Goal: Information Seeking & Learning: Learn about a topic

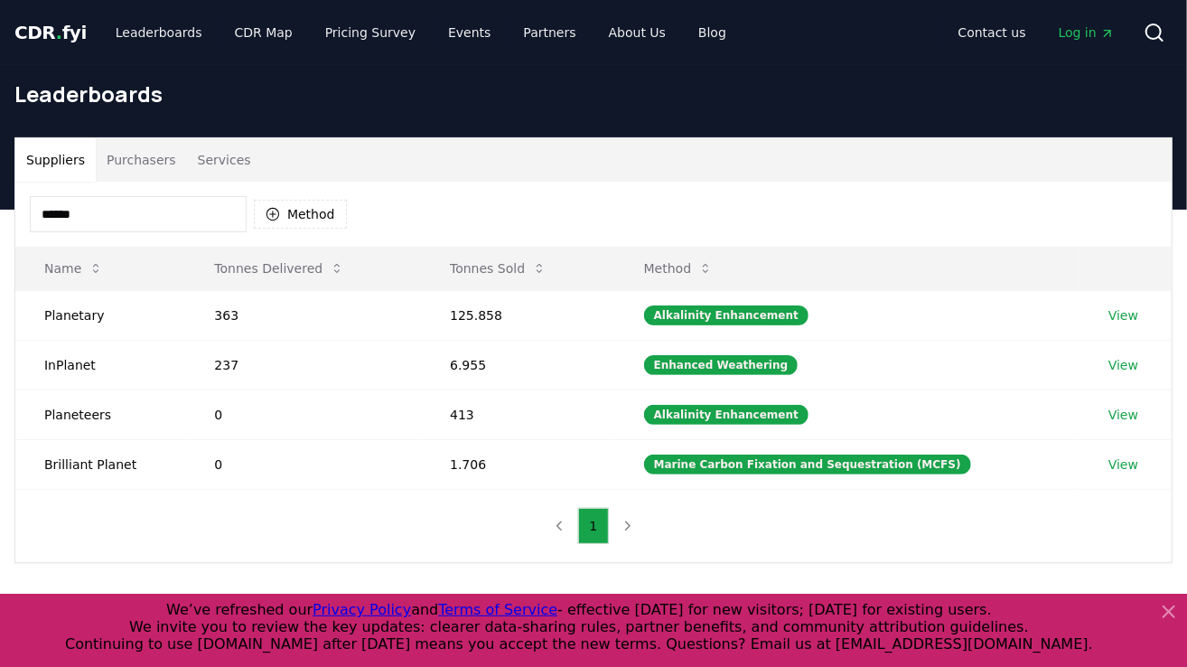
drag, startPoint x: 101, startPoint y: 210, endPoint x: 81, endPoint y: 211, distance: 19.9
click at [0, 208] on html "CDR . fyi Leaderboards CDR Map Pricing Survey Events Partners About Us Blog Con…" at bounding box center [593, 582] width 1187 height 1165
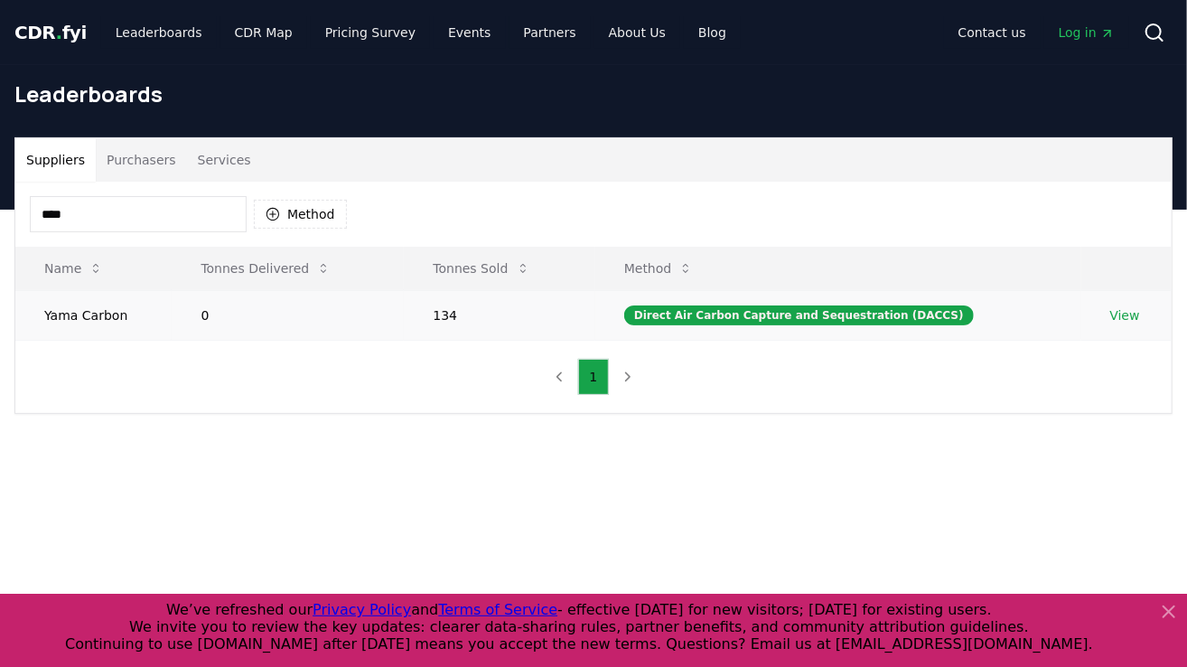
type input "****"
click at [1116, 318] on link "View" at bounding box center [1125, 315] width 30 height 18
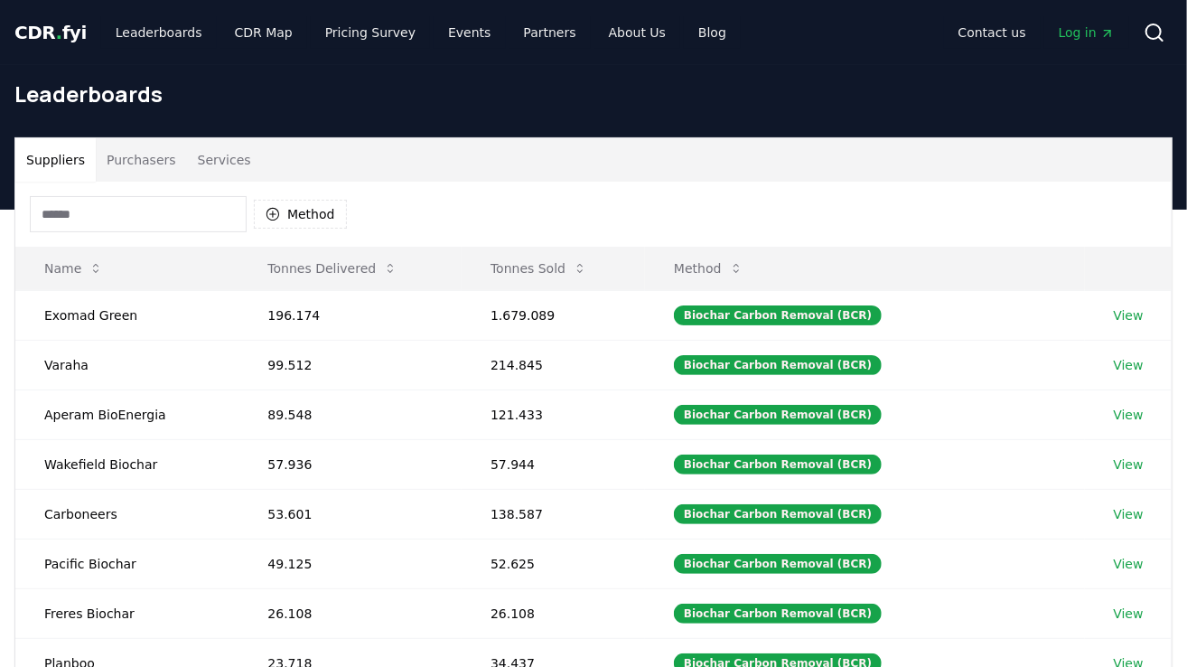
click at [190, 212] on input at bounding box center [138, 214] width 217 height 36
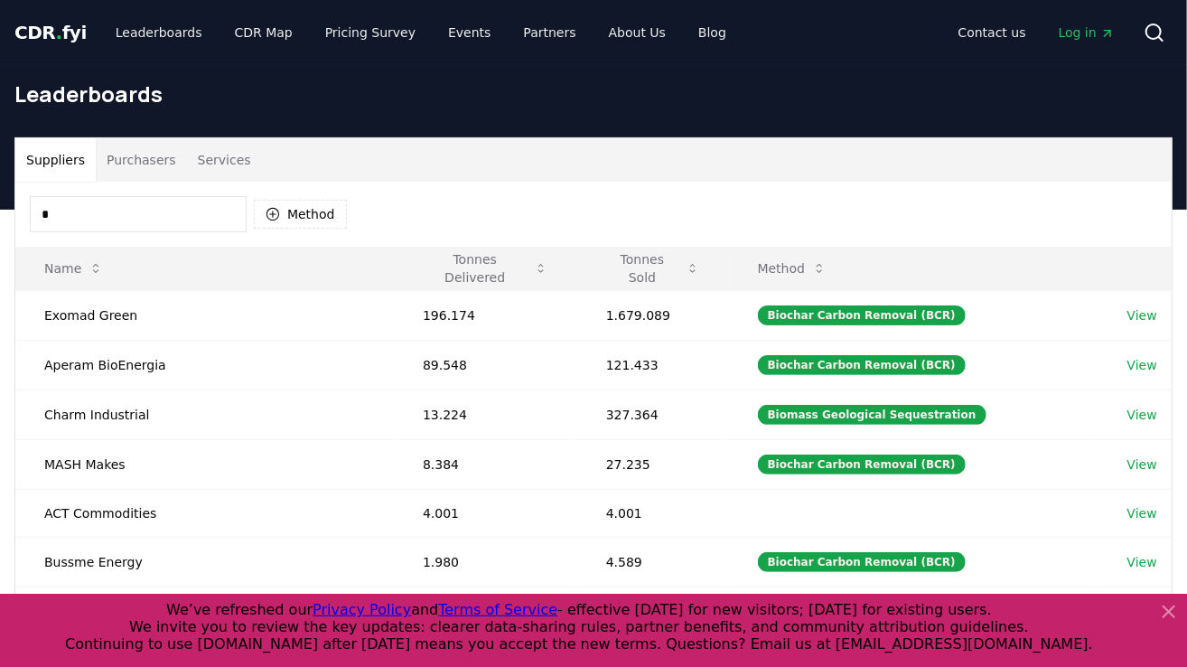
drag, startPoint x: 130, startPoint y: 213, endPoint x: 1, endPoint y: 206, distance: 129.4
click at [1, 206] on div "Suppliers Purchasers Services * Method Name Tonnes Delivered Tonnes Sold Method…" at bounding box center [593, 513] width 1187 height 752
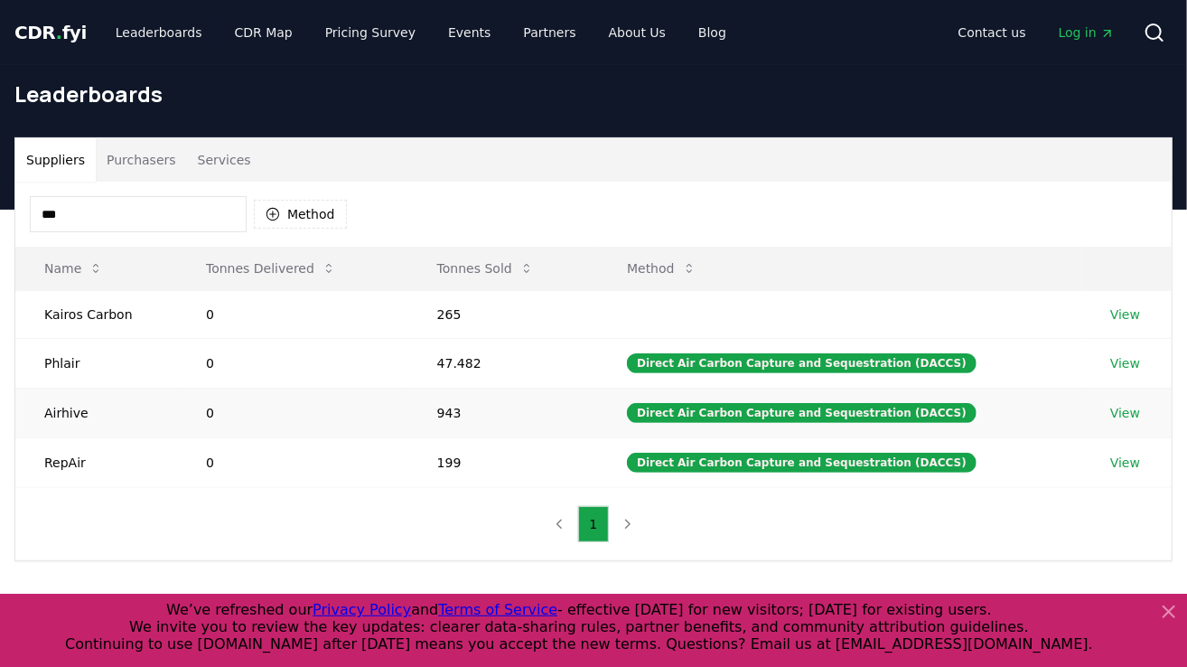
type input "***"
click at [1123, 415] on link "View" at bounding box center [1125, 413] width 30 height 18
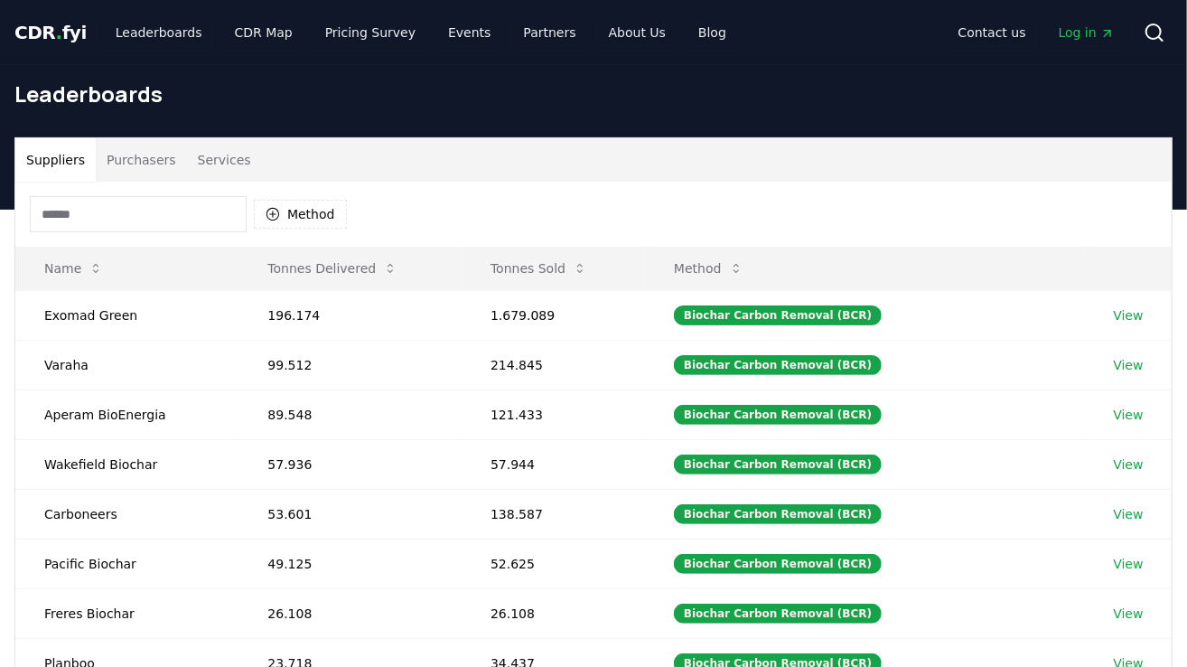
click at [145, 214] on input at bounding box center [138, 214] width 217 height 36
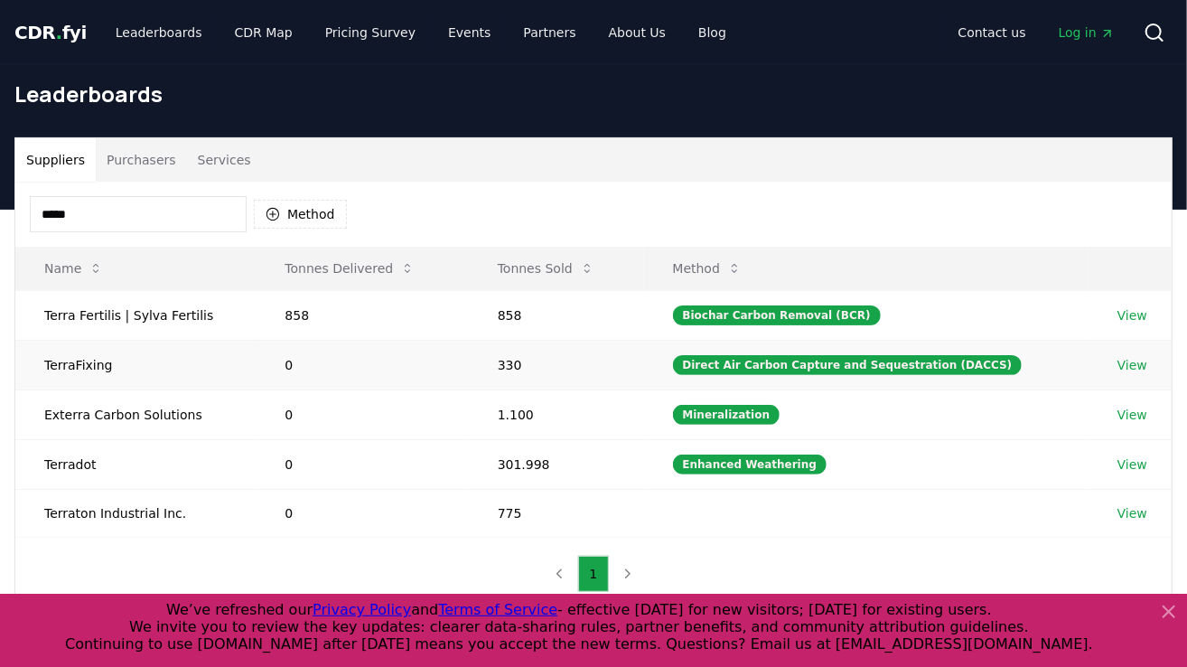
type input "*****"
click at [1131, 365] on link "View" at bounding box center [1132, 365] width 30 height 18
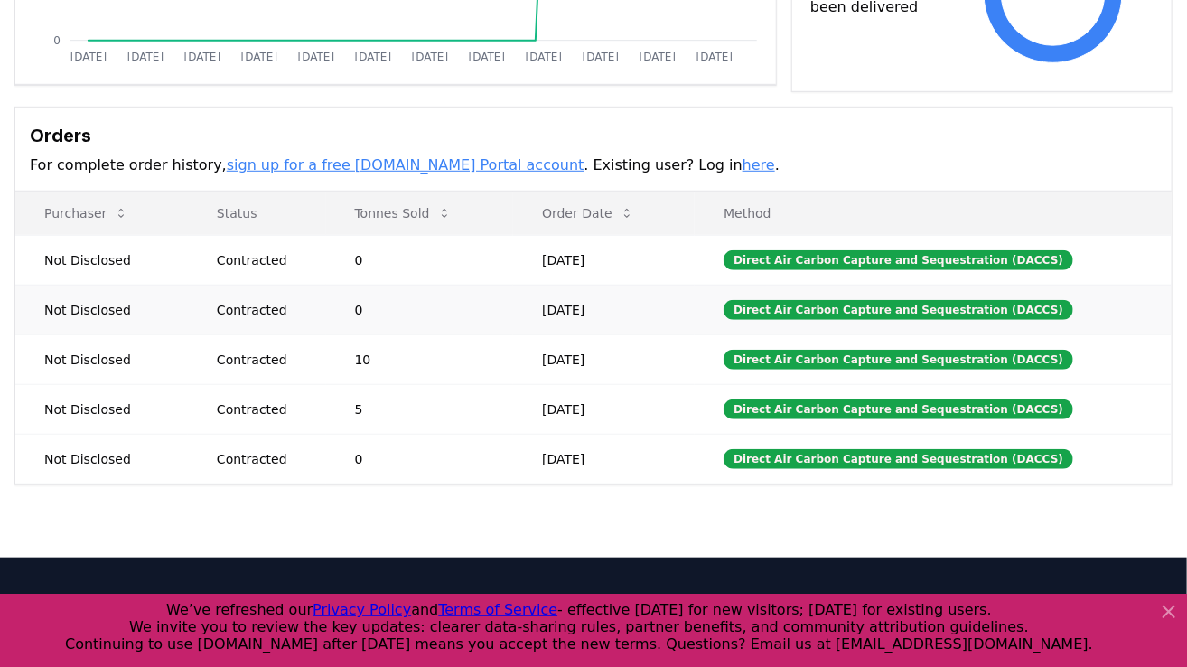
scroll to position [506, 0]
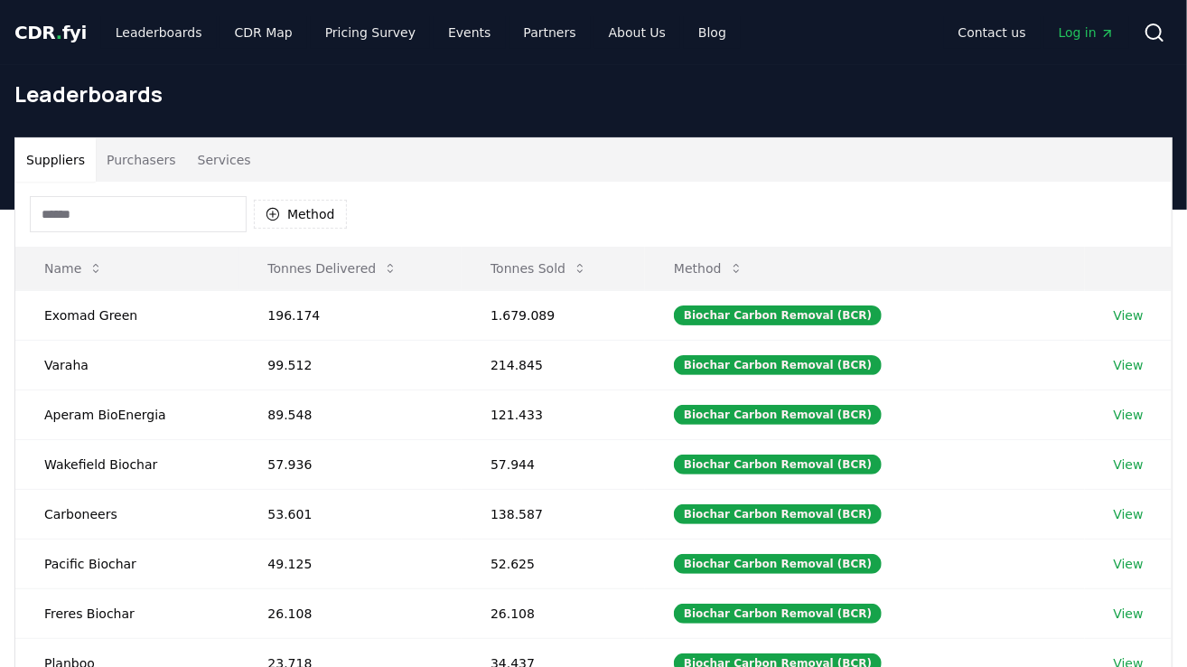
click at [47, 214] on input at bounding box center [138, 214] width 217 height 36
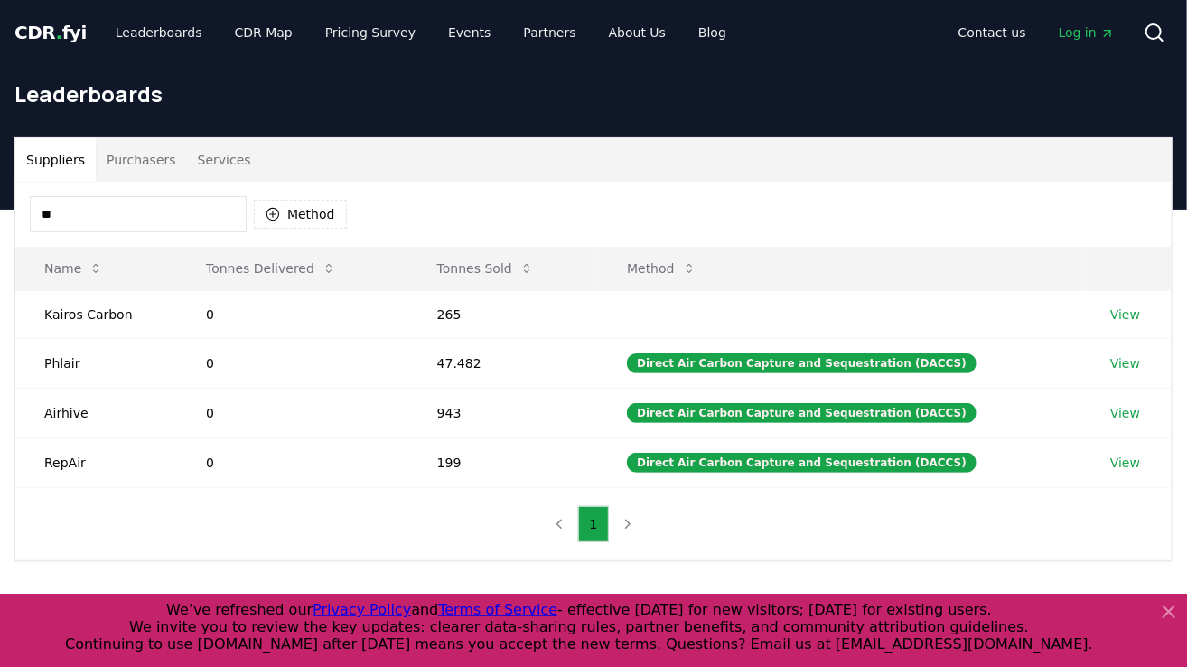
type input "*"
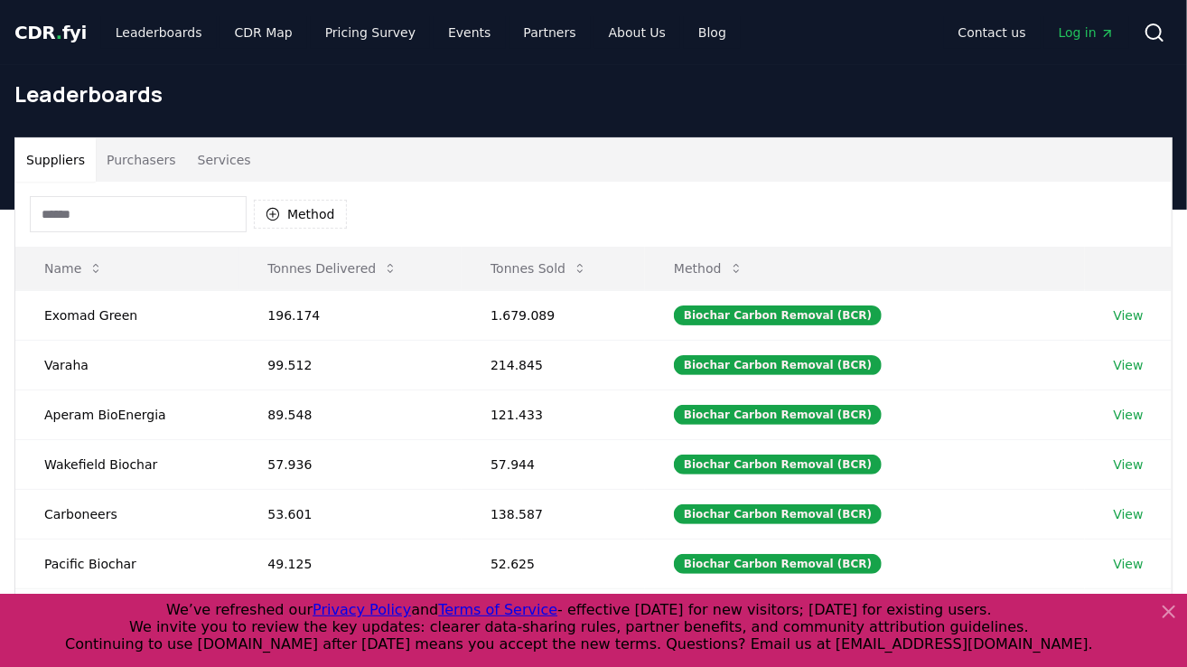
click at [107, 213] on input at bounding box center [138, 214] width 217 height 36
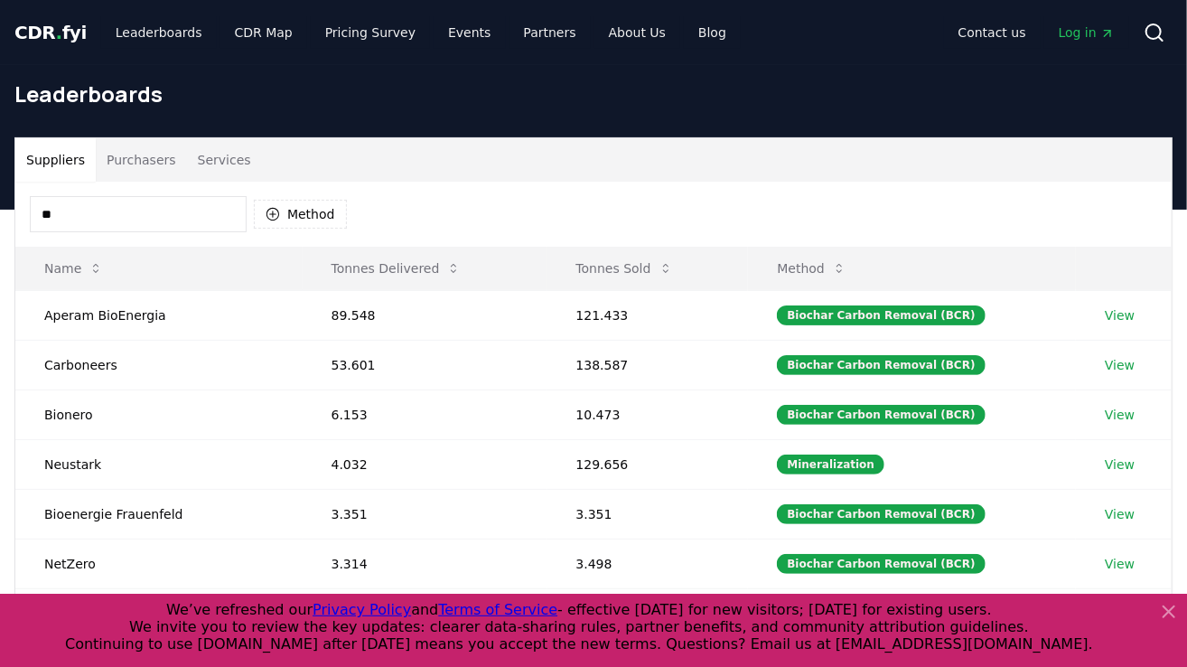
type input "*"
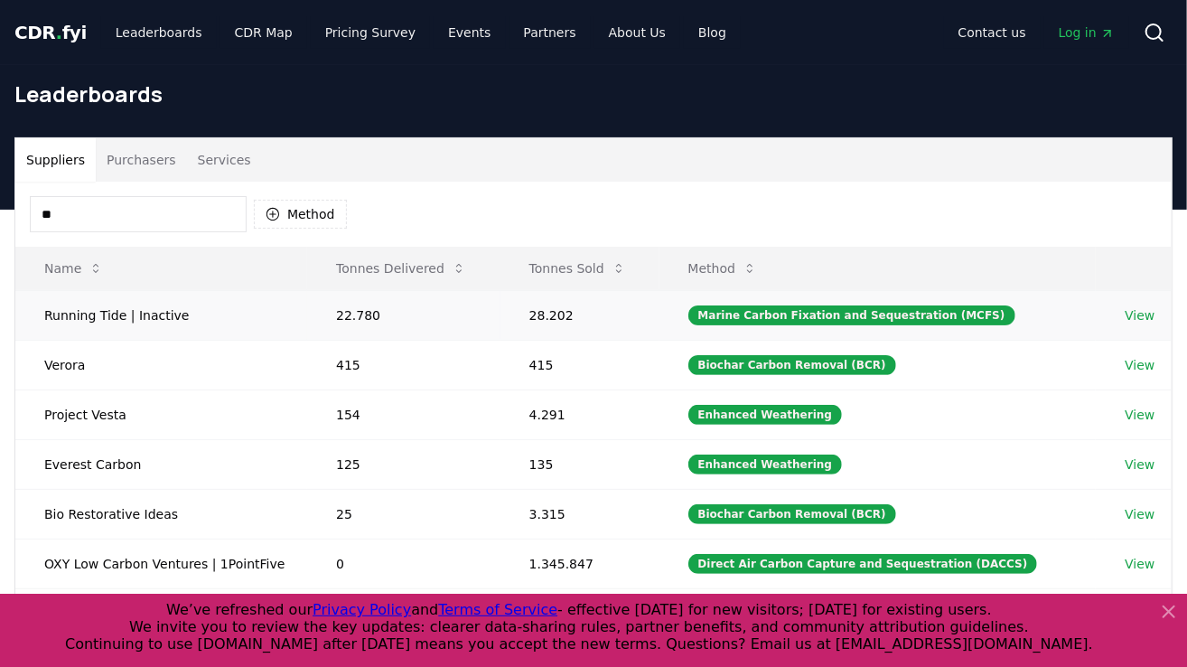
type input "*"
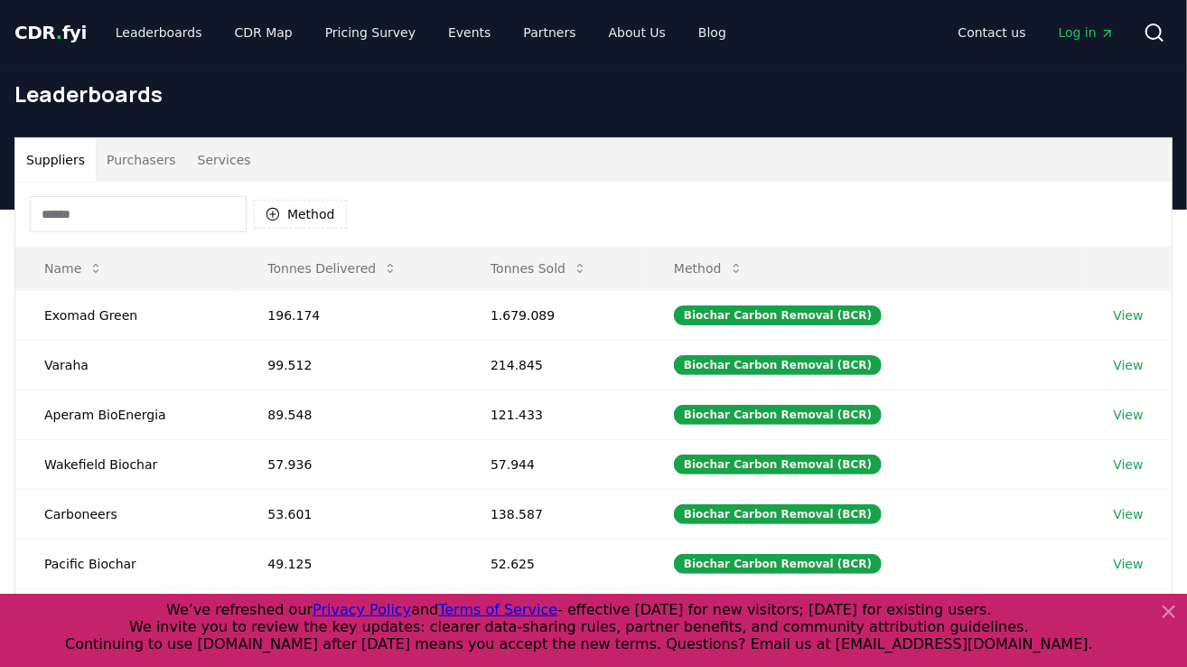
click at [139, 202] on input at bounding box center [138, 214] width 217 height 36
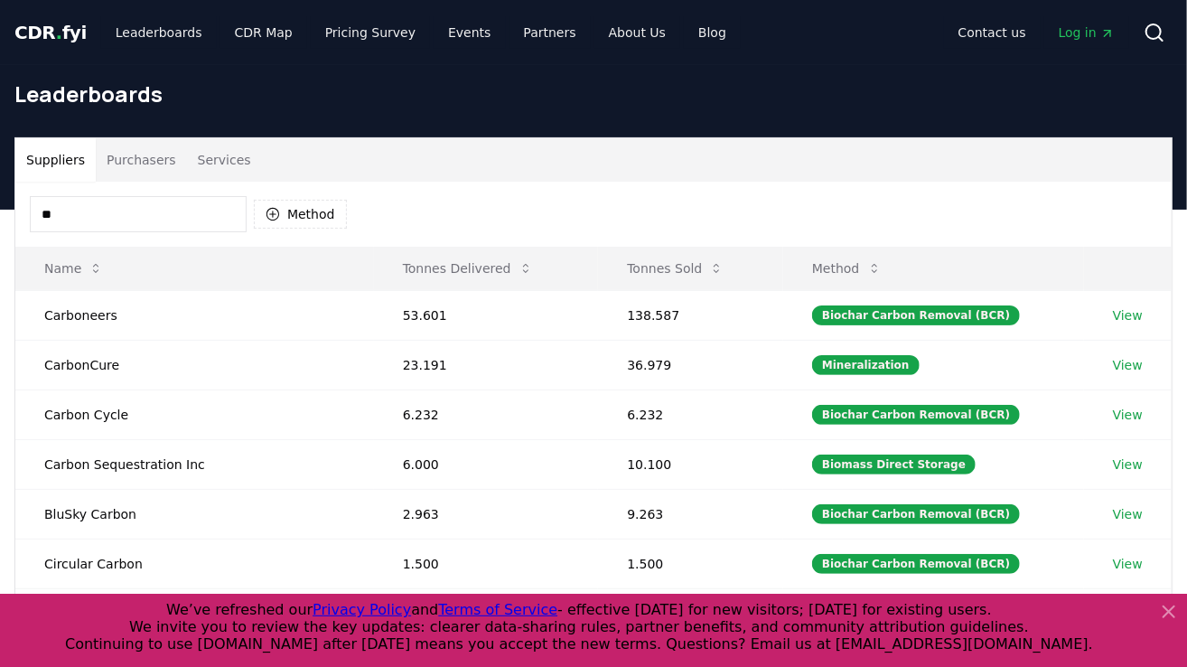
type input "*"
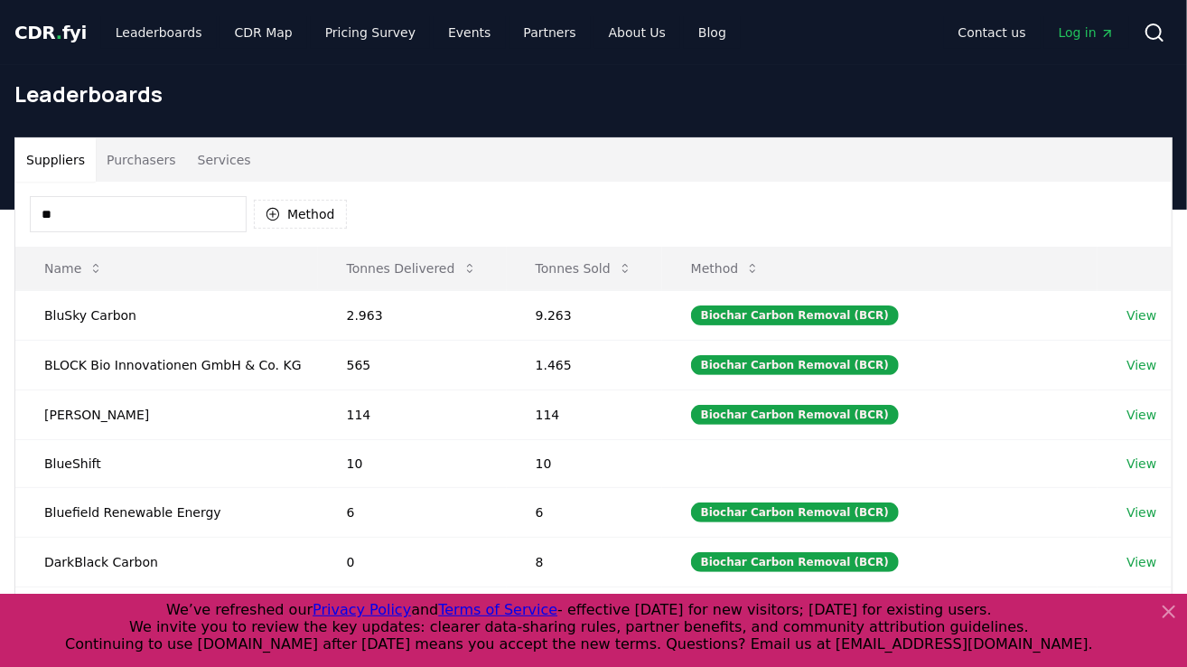
type input "*"
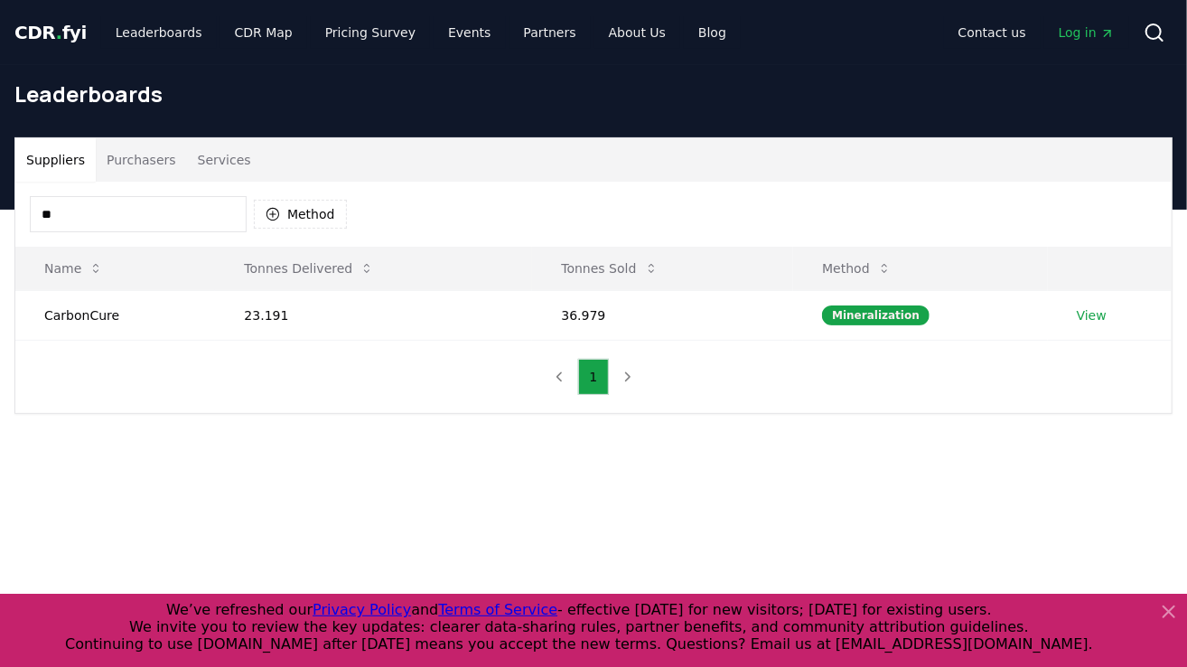
type input "*"
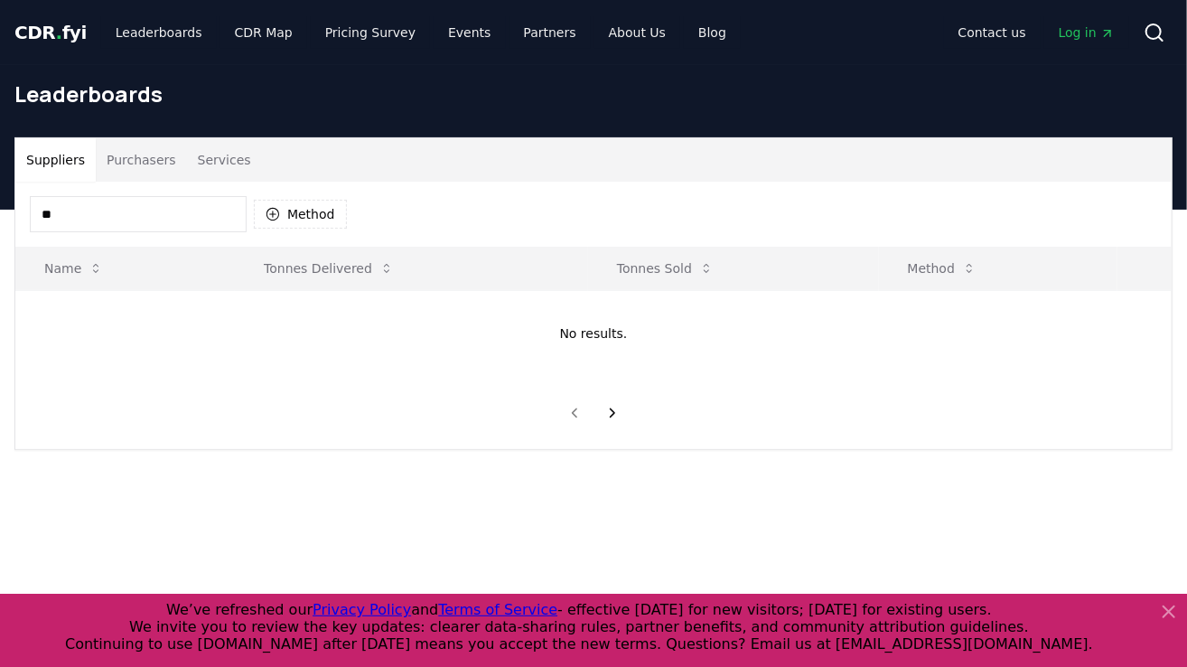
type input "*"
